Goal: Task Accomplishment & Management: Manage account settings

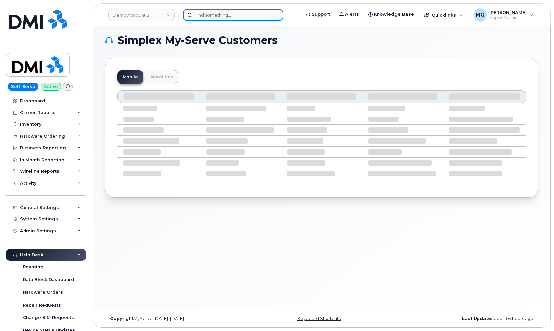
click at [196, 15] on input at bounding box center [233, 15] width 100 height 12
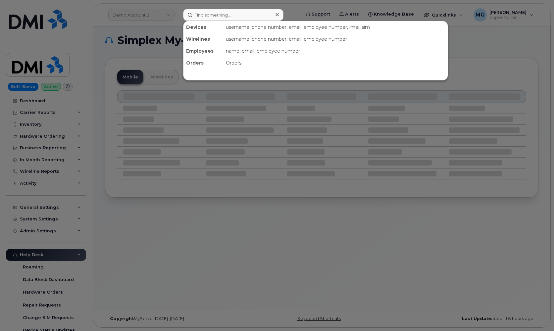
click at [130, 15] on div at bounding box center [277, 165] width 554 height 331
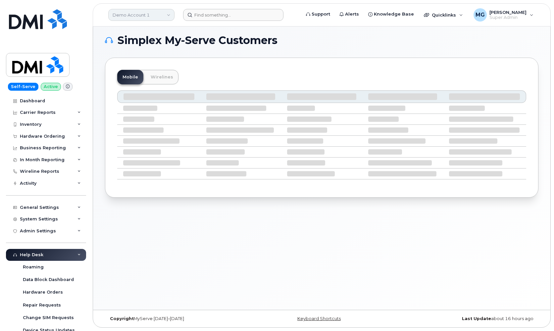
click at [130, 15] on link "Demo Account 1" at bounding box center [141, 15] width 66 height 12
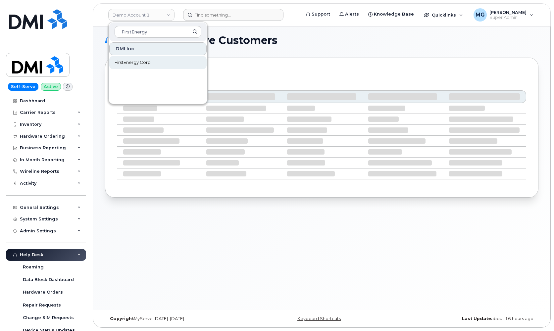
type input "FirstEnergy"
click at [130, 62] on span "FirstEnergy Corp" at bounding box center [133, 62] width 36 height 7
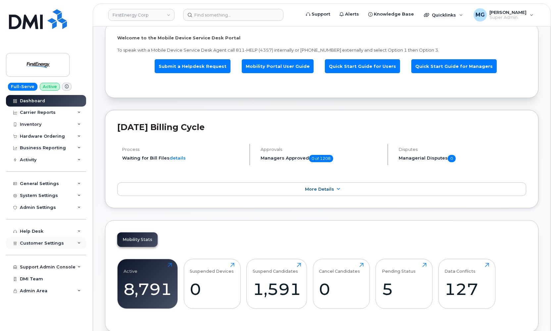
scroll to position [79, 0]
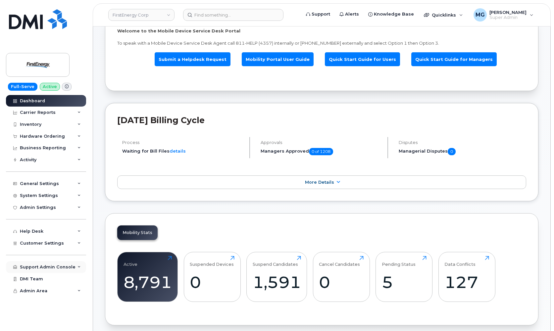
click at [50, 264] on div "Support Admin Console" at bounding box center [48, 266] width 56 height 5
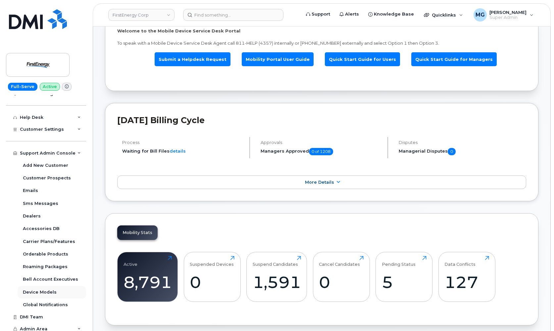
scroll to position [114, 0]
click at [46, 302] on div "Global Notifications" at bounding box center [45, 305] width 45 height 6
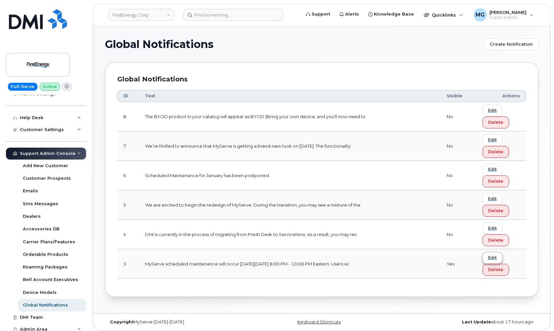
click at [490, 256] on span "Edit" at bounding box center [492, 258] width 9 height 6
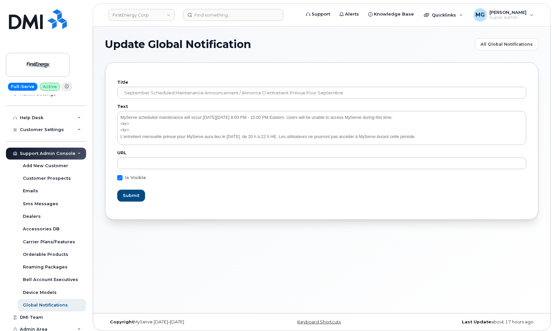
click at [121, 175] on span at bounding box center [119, 177] width 5 height 5
click at [113, 175] on input "Is Visible" at bounding box center [110, 176] width 3 height 3
checkbox input "false"
click at [126, 195] on span "Submit" at bounding box center [131, 195] width 17 height 6
